Goal: Information Seeking & Learning: Find specific fact

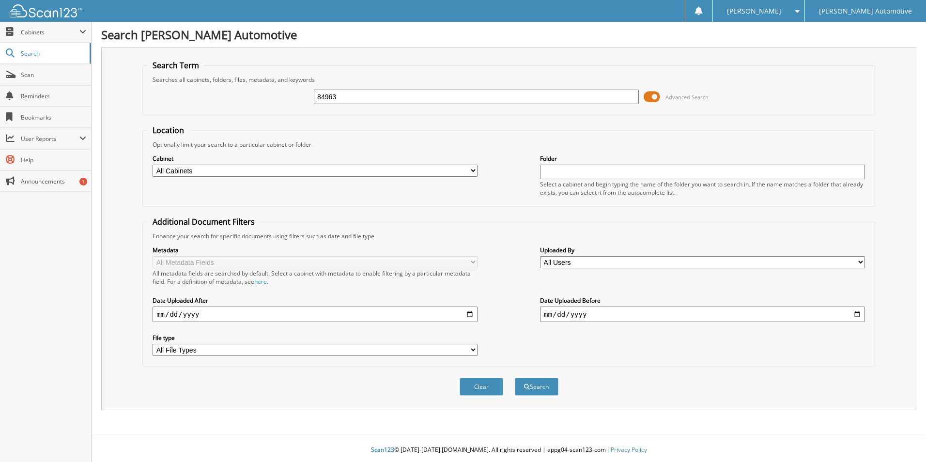
type input "84963"
click at [515, 378] on button "Search" at bounding box center [537, 387] width 44 height 18
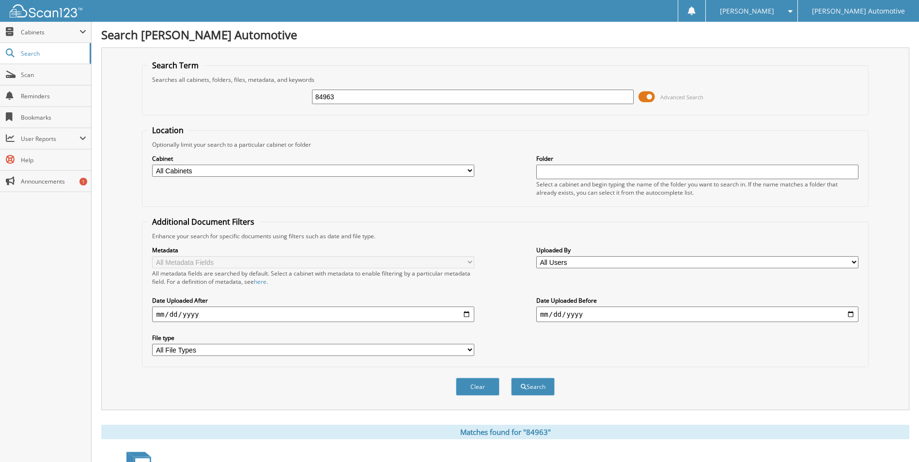
click at [339, 98] on input "84963" at bounding box center [473, 97] width 322 height 15
type input "84910a"
click at [511, 378] on button "Search" at bounding box center [533, 387] width 44 height 18
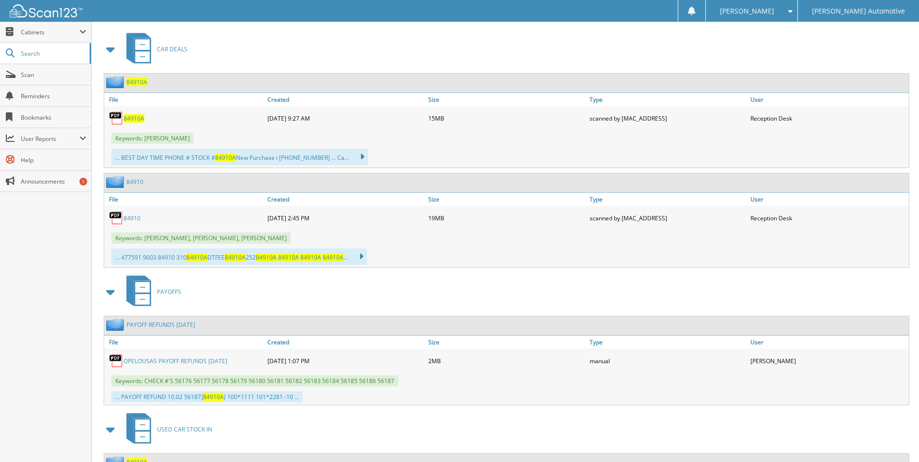
scroll to position [436, 0]
